Goal: Navigation & Orientation: Understand site structure

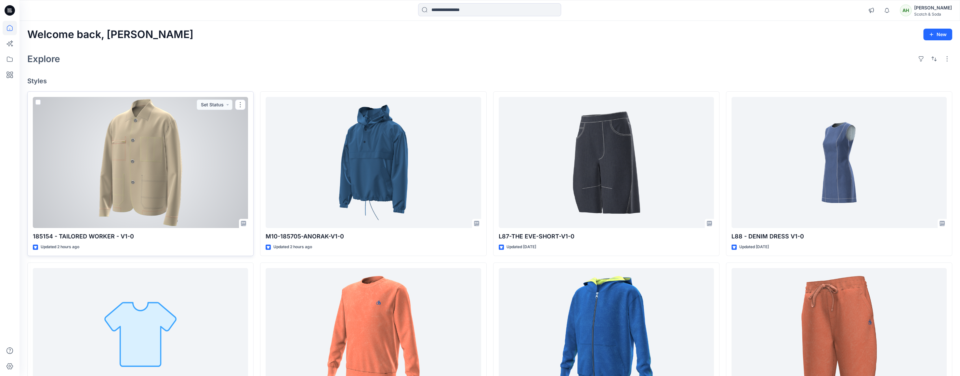
click at [199, 179] on div at bounding box center [140, 162] width 215 height 131
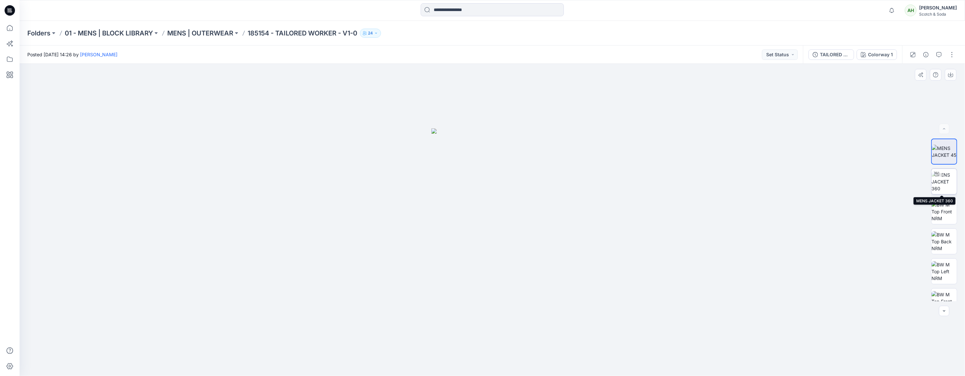
click at [943, 184] on img at bounding box center [943, 181] width 25 height 20
click at [101, 29] on p "01 - MENS | BLOCK LIBRARY" at bounding box center [109, 33] width 88 height 9
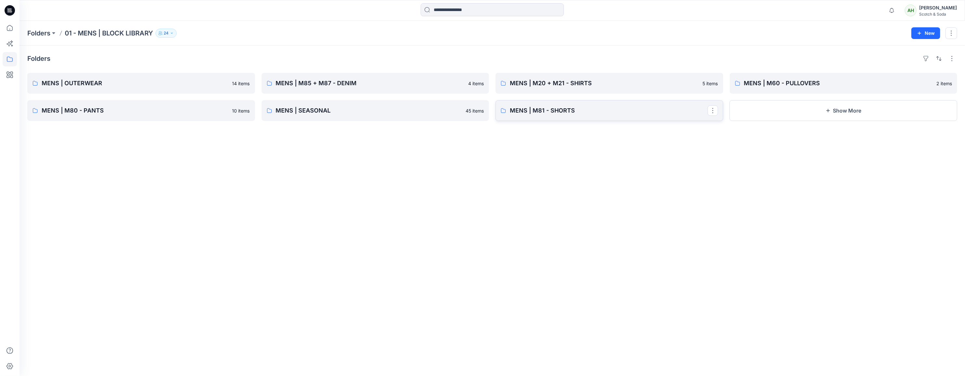
click at [542, 111] on p "MENS | M81 - SHORTS" at bounding box center [609, 110] width 198 height 9
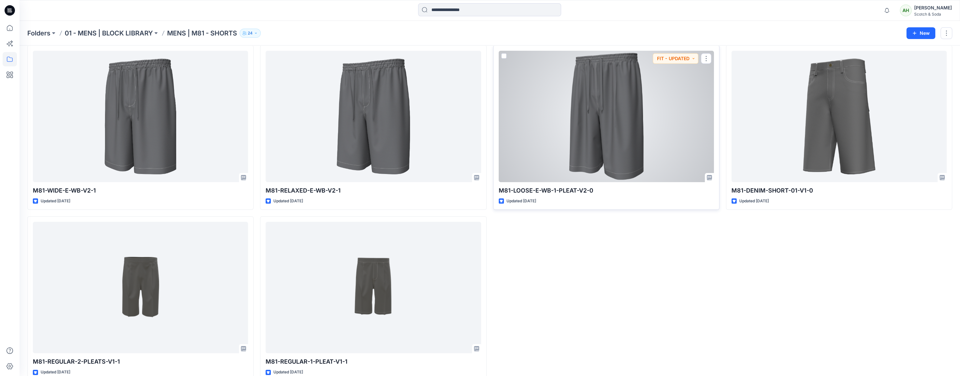
scroll to position [38, 0]
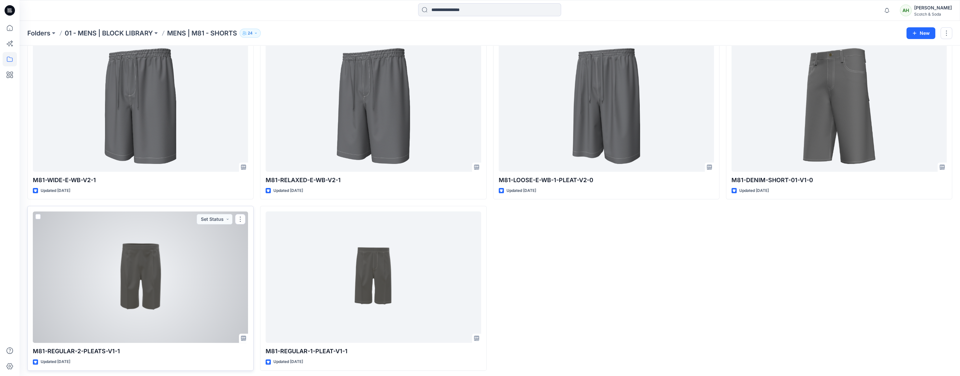
click at [199, 283] on div at bounding box center [140, 276] width 215 height 131
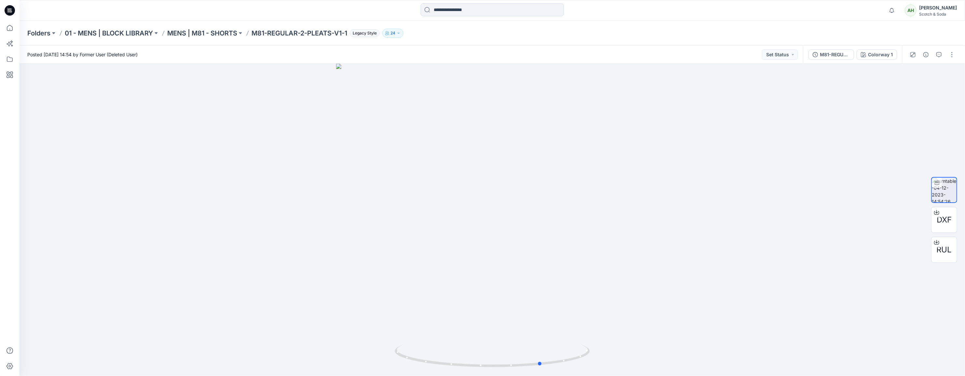
drag, startPoint x: 620, startPoint y: 186, endPoint x: 1010, endPoint y: 127, distance: 394.9
click at [964, 127] on html "Notifications Your style M10-185705-ANORAK-V1-0 is ready 2 hours ago Your style…" at bounding box center [482, 188] width 965 height 376
click at [220, 33] on p "MENS | M81 - SHORTS" at bounding box center [202, 33] width 70 height 9
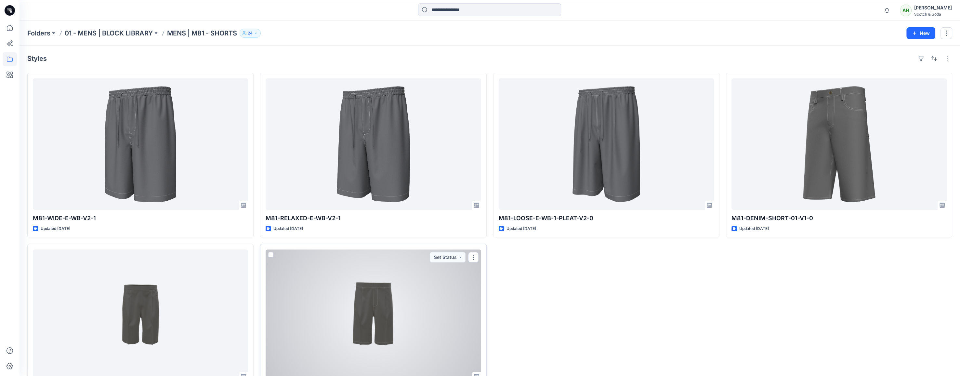
click at [390, 299] on div at bounding box center [373, 314] width 215 height 131
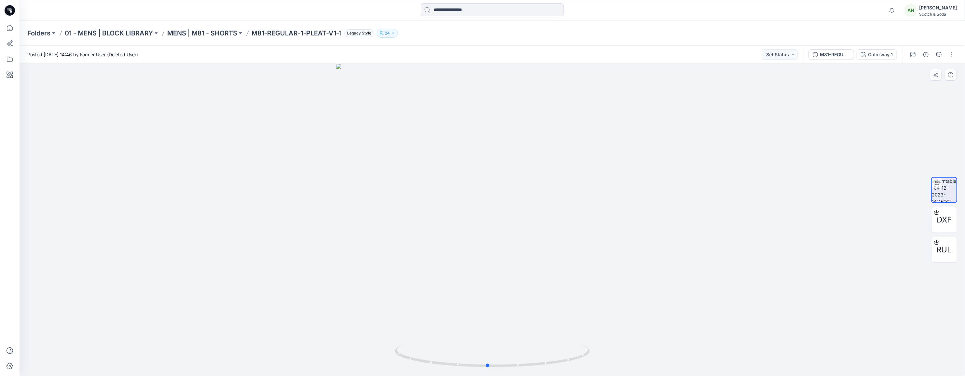
drag, startPoint x: 726, startPoint y: 181, endPoint x: 422, endPoint y: 215, distance: 305.5
click at [450, 215] on div at bounding box center [492, 220] width 945 height 312
click at [8, 30] on icon at bounding box center [10, 28] width 14 height 14
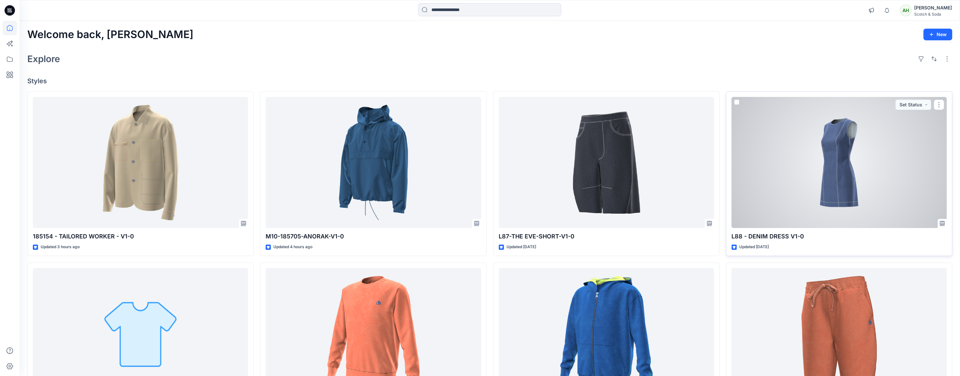
click at [871, 157] on div at bounding box center [839, 162] width 215 height 131
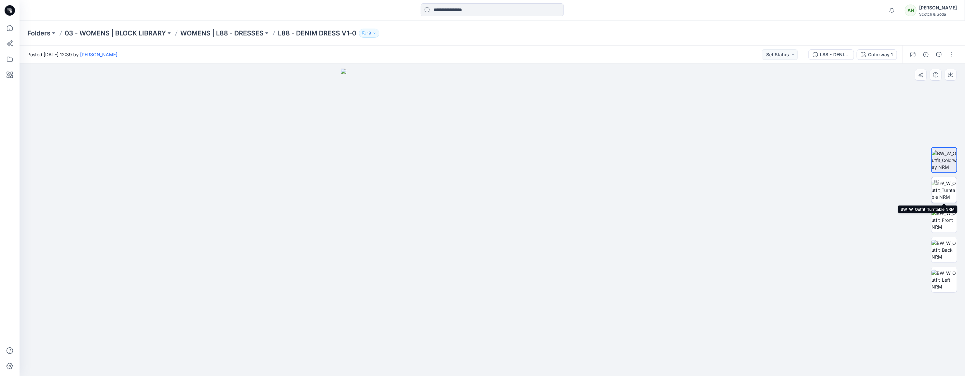
drag, startPoint x: 940, startPoint y: 196, endPoint x: 932, endPoint y: 196, distance: 8.1
click at [939, 196] on img at bounding box center [943, 190] width 25 height 20
drag, startPoint x: 691, startPoint y: 193, endPoint x: 672, endPoint y: 192, distance: 18.6
click at [672, 192] on div at bounding box center [492, 220] width 945 height 312
click at [34, 33] on p "Folders" at bounding box center [38, 33] width 23 height 9
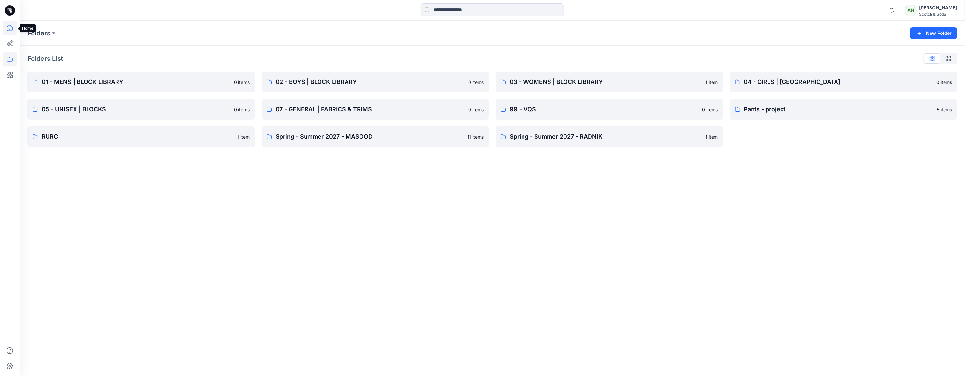
click at [5, 25] on icon at bounding box center [10, 28] width 14 height 14
